Goal: Find contact information: Find contact information

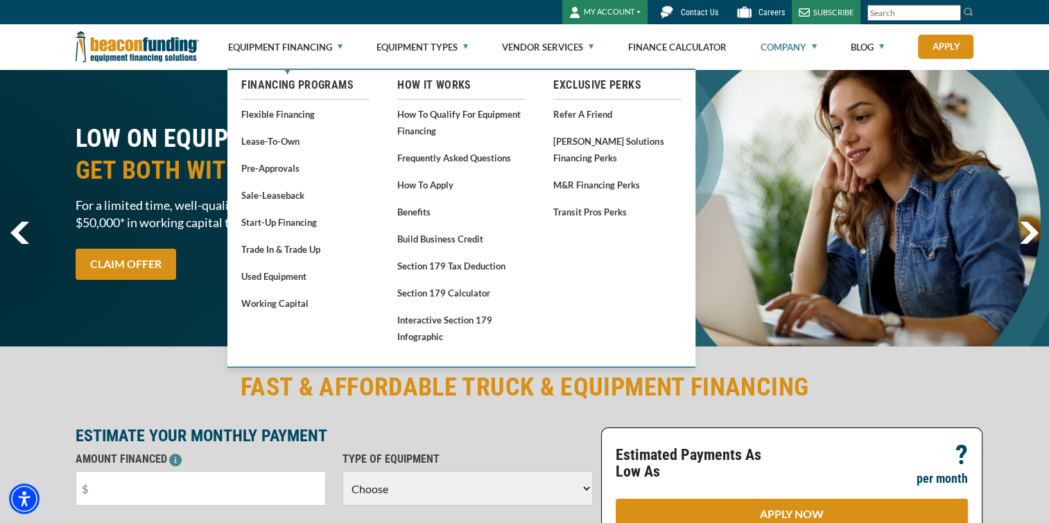
click at [814, 44] on link "Company" at bounding box center [788, 47] width 56 height 44
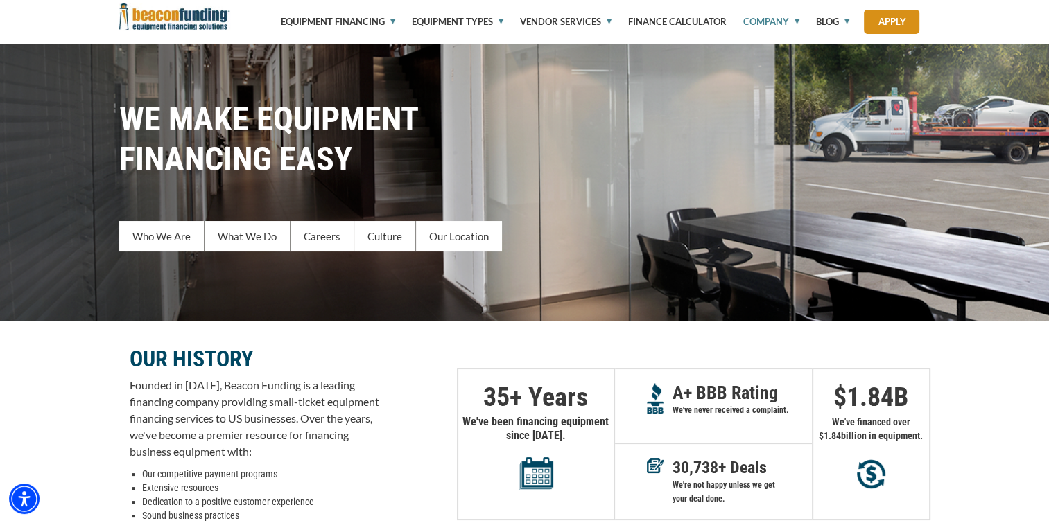
scroll to position [180, 0]
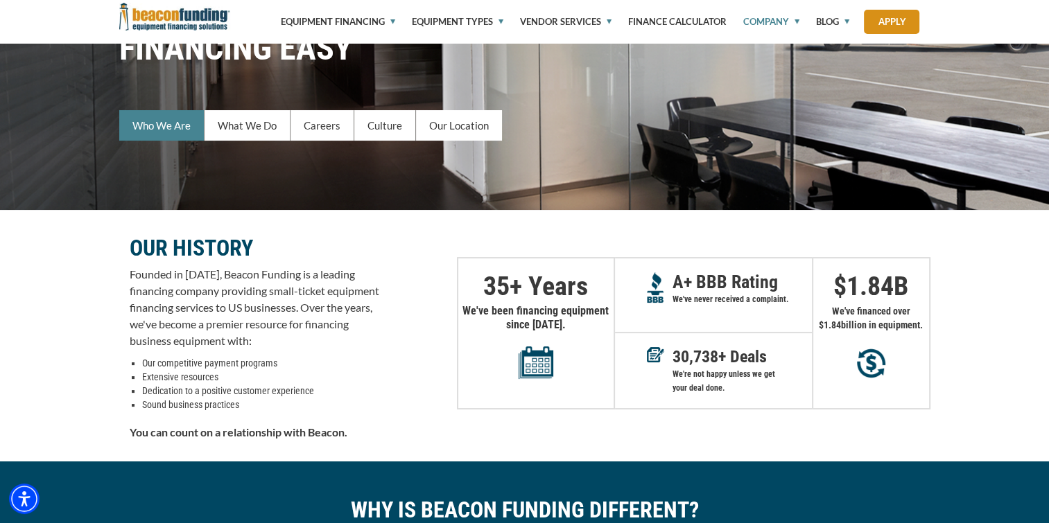
click at [164, 131] on link "Who We Are" at bounding box center [161, 125] width 85 height 30
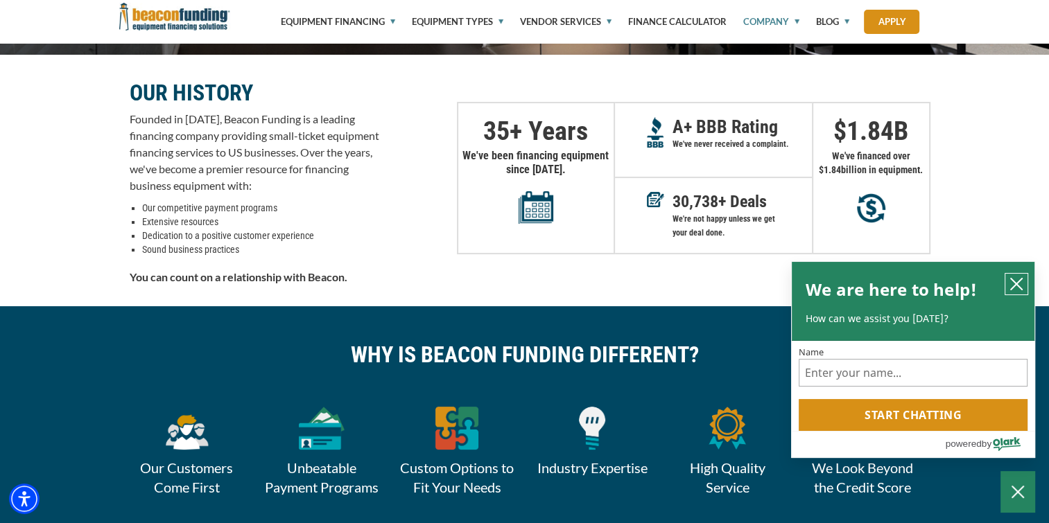
click at [1019, 290] on icon "close chatbox" at bounding box center [1016, 284] width 14 height 14
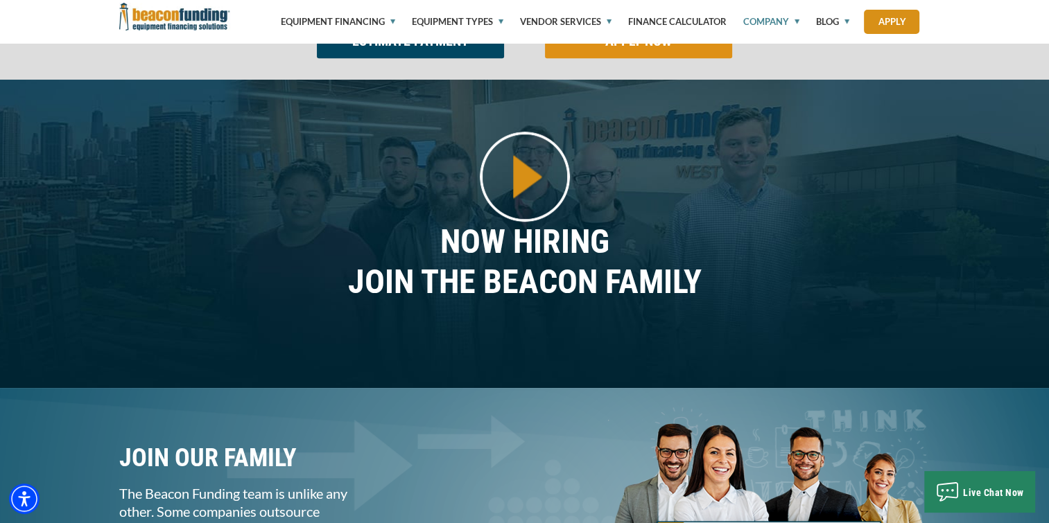
scroll to position [1148, 0]
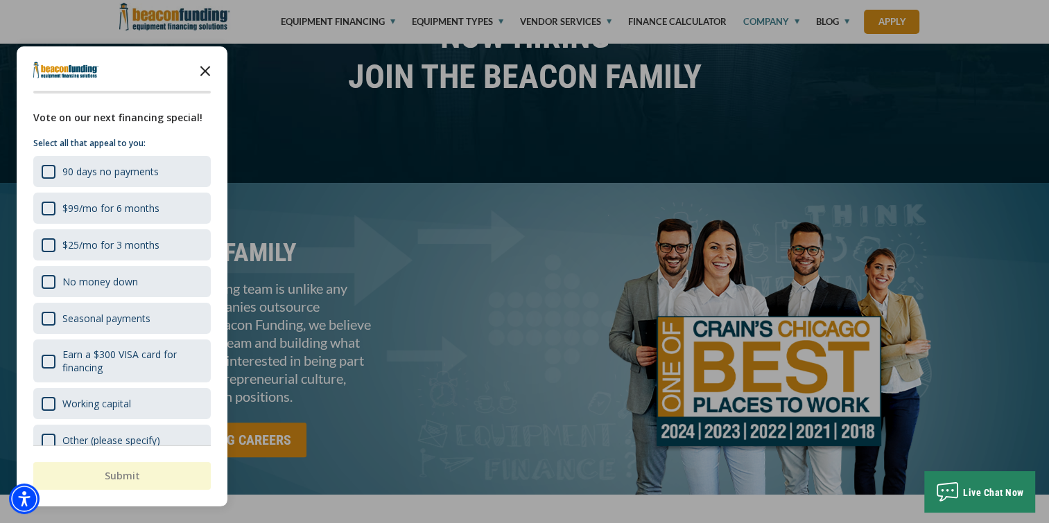
click at [207, 71] on icon "Close the survey" at bounding box center [205, 70] width 28 height 28
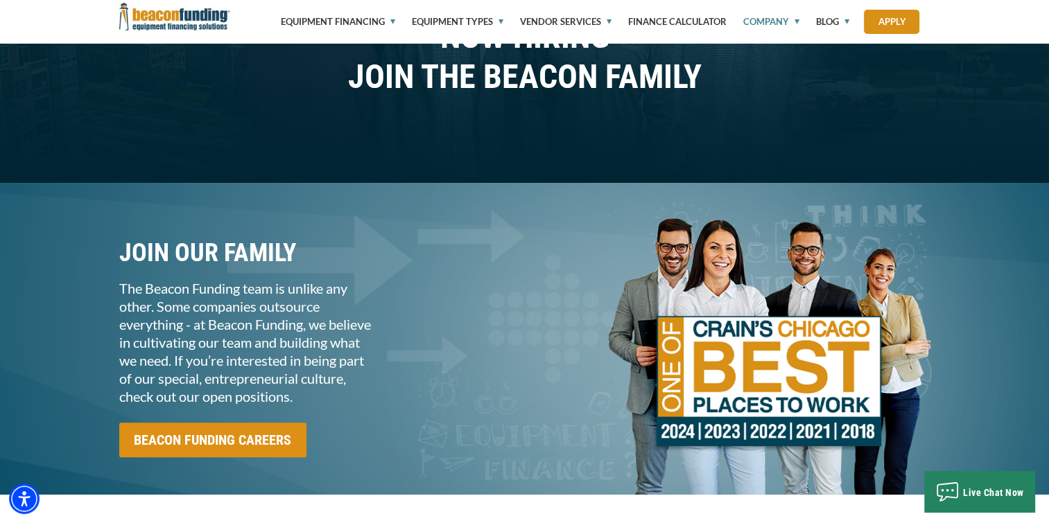
click at [1047, 235] on div "JOIN OUR FAMILY The Beacon Funding team is unlike any other. Some companies out…" at bounding box center [524, 339] width 1049 height 312
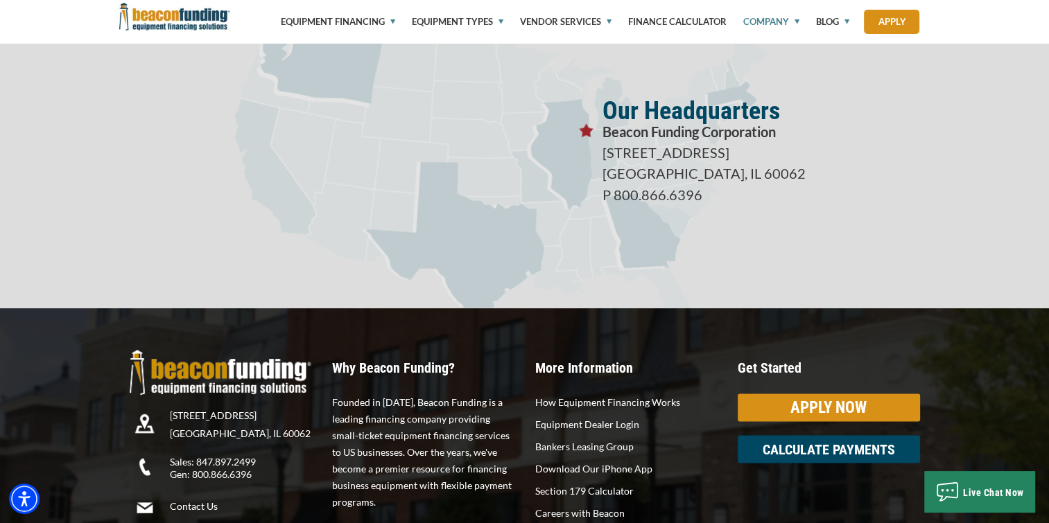
scroll to position [2473, 0]
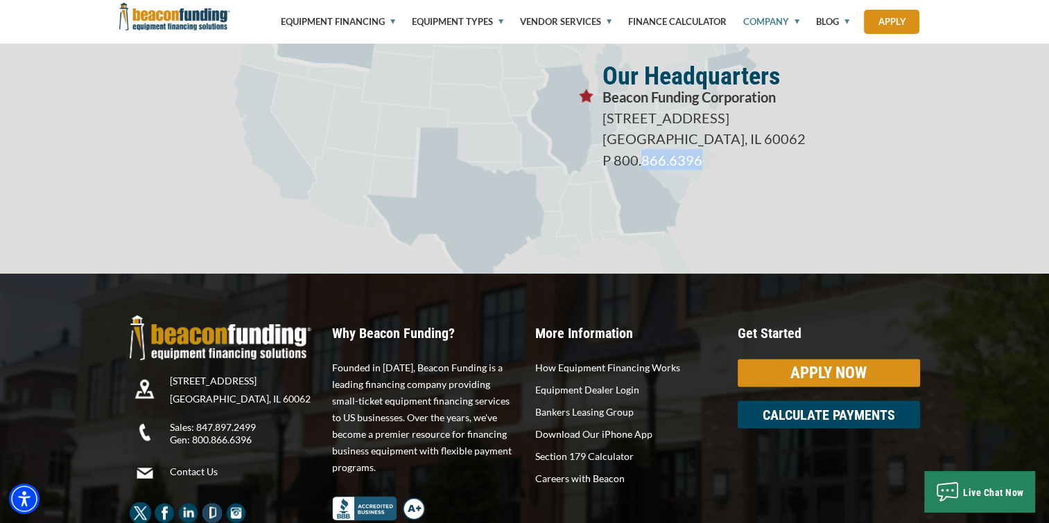
drag, startPoint x: 691, startPoint y: 153, endPoint x: 651, endPoint y: 159, distance: 40.7
click at [641, 159] on p "3400 Dundee Rd, Suite 180 Northbrook, IL 60062 P 800.866.6396" at bounding box center [760, 138] width 317 height 62
drag, startPoint x: 651, startPoint y: 159, endPoint x: 612, endPoint y: 161, distance: 38.9
click at [612, 161] on p "3400 Dundee Rd, Suite 180 Northbrook, IL 60062 P 800.866.6396" at bounding box center [760, 138] width 317 height 62
copy p "800.866.6396"
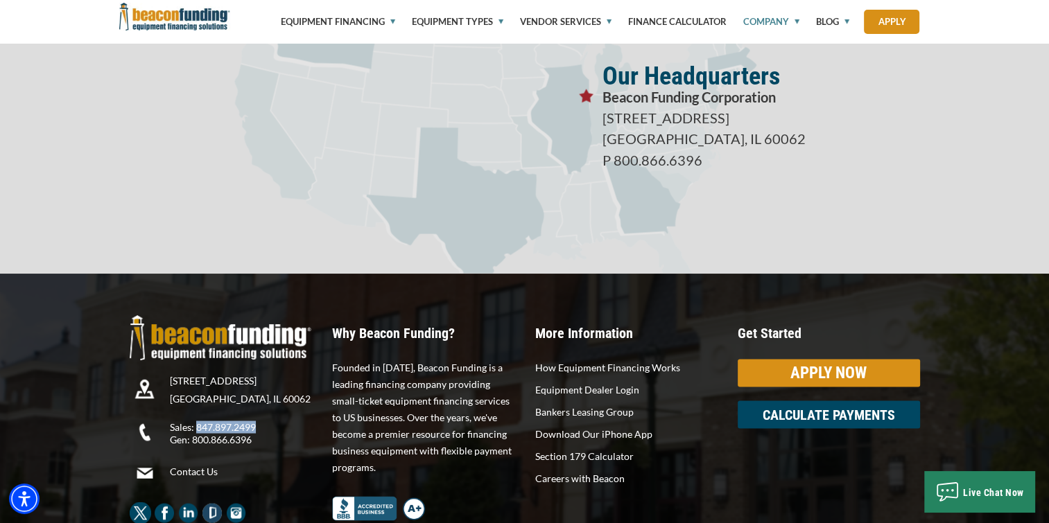
drag, startPoint x: 255, startPoint y: 427, endPoint x: 197, endPoint y: 429, distance: 58.3
click at [197, 429] on p "Sales: 847.897.2499 Gen: 800.866.6396" at bounding box center [246, 433] width 152 height 25
copy p "847.897.2499"
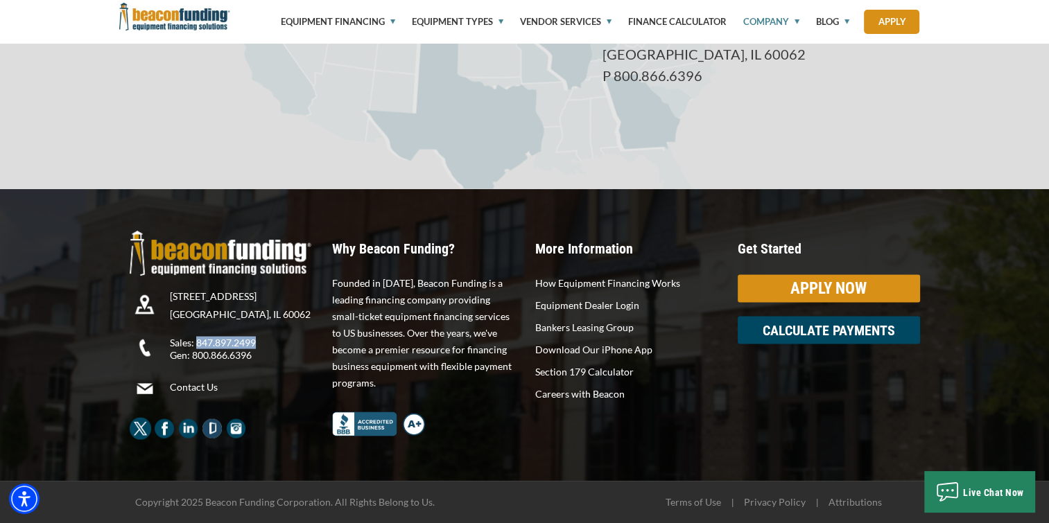
click at [183, 427] on img "Beacon Funding LinkedIn - open in a new tab" at bounding box center [188, 428] width 22 height 22
click at [694, 499] on link "Terms of Use" at bounding box center [692, 502] width 55 height 12
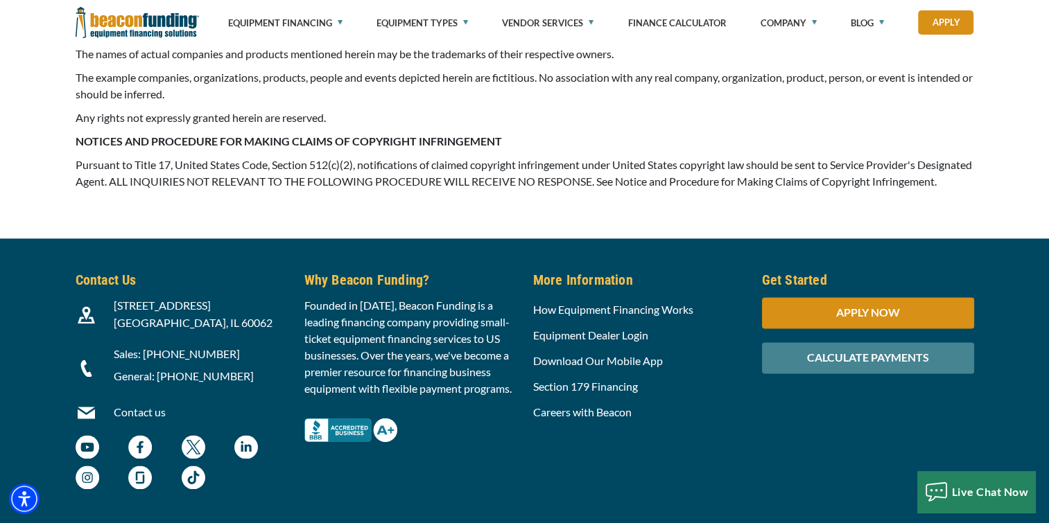
scroll to position [1918, 0]
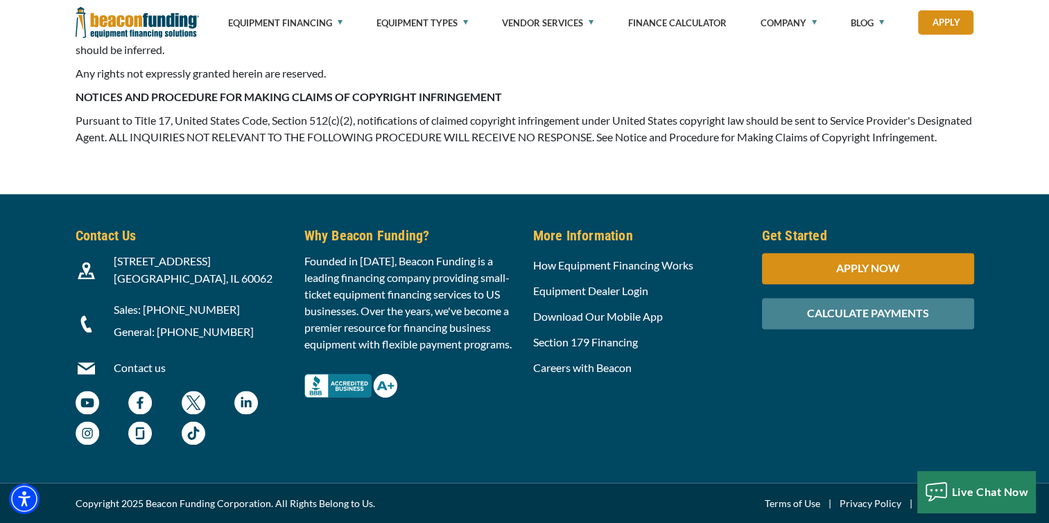
click at [880, 502] on link "Privacy Policy" at bounding box center [870, 504] width 62 height 17
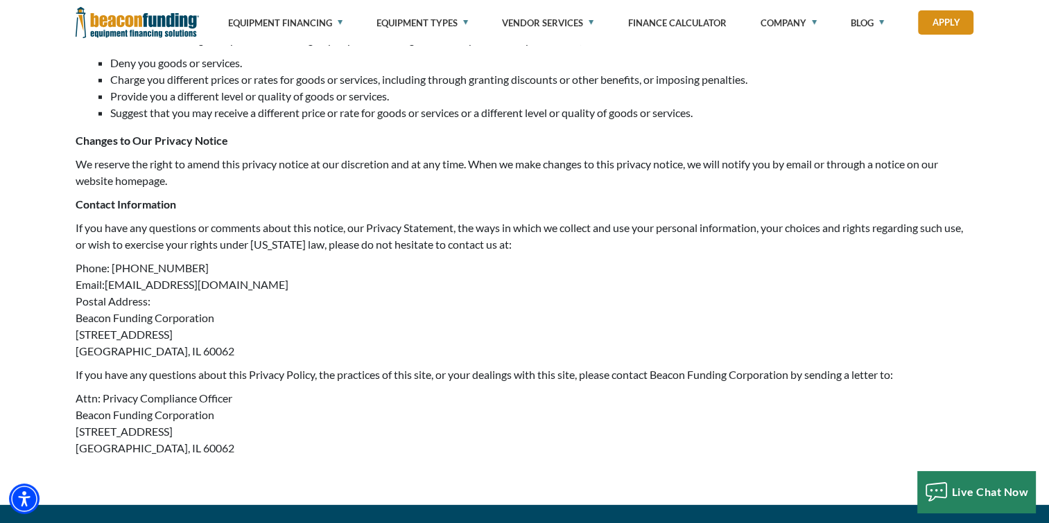
scroll to position [4192, 0]
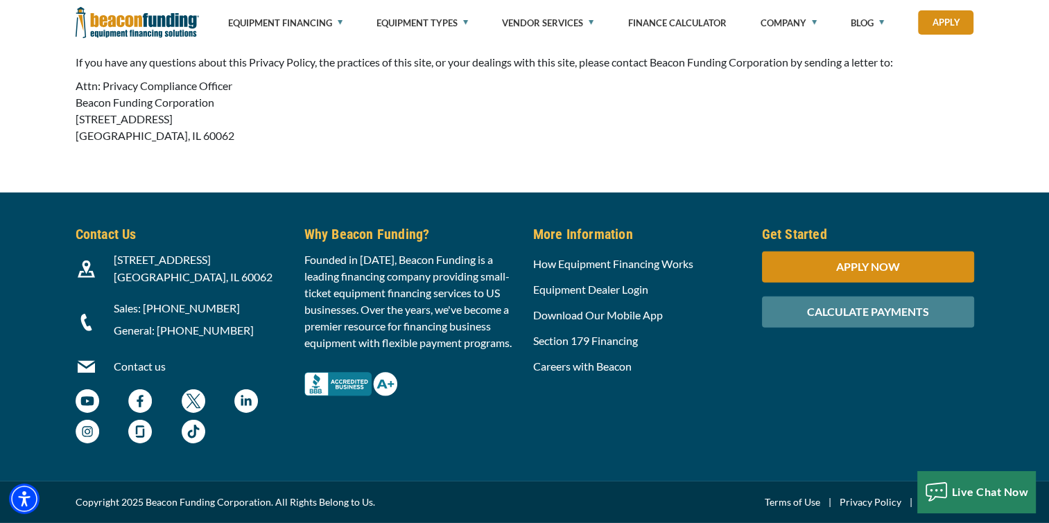
click at [796, 502] on link "Terms of Use" at bounding box center [791, 502] width 55 height 17
